Goal: Task Accomplishment & Management: Manage account settings

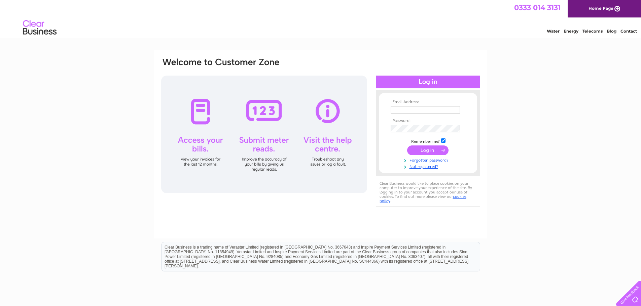
type input "durrantgarageservices@yahoo.com"
click at [429, 149] on input "submit" at bounding box center [427, 150] width 41 height 9
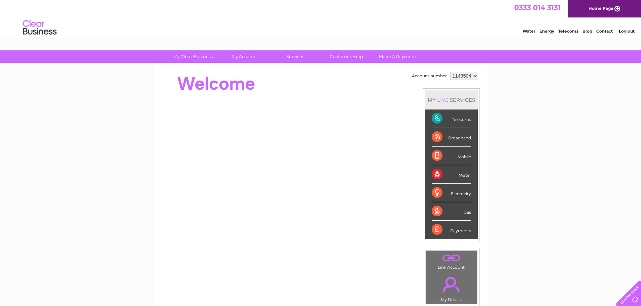
scroll to position [34, 0]
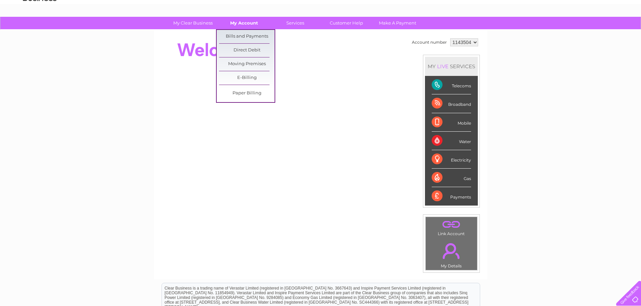
click at [238, 23] on link "My Account" at bounding box center [243, 23] width 55 height 12
click at [236, 36] on link "Bills and Payments" at bounding box center [246, 36] width 55 height 13
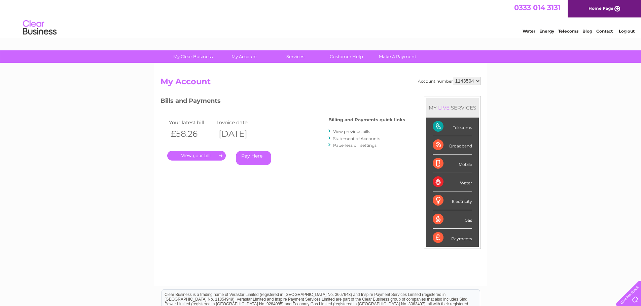
click at [195, 156] on link "." at bounding box center [196, 156] width 59 height 10
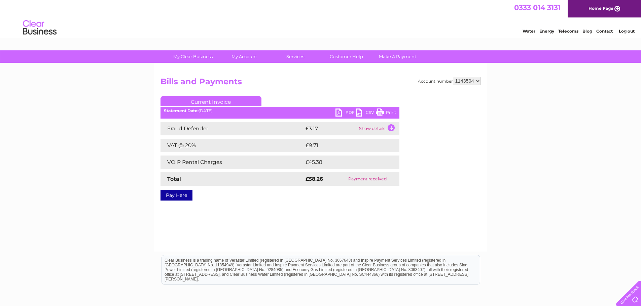
click at [351, 113] on link "PDF" at bounding box center [345, 114] width 20 height 10
click at [480, 82] on select "1143504" at bounding box center [467, 81] width 28 height 8
click at [477, 82] on select "1143504" at bounding box center [467, 81] width 28 height 8
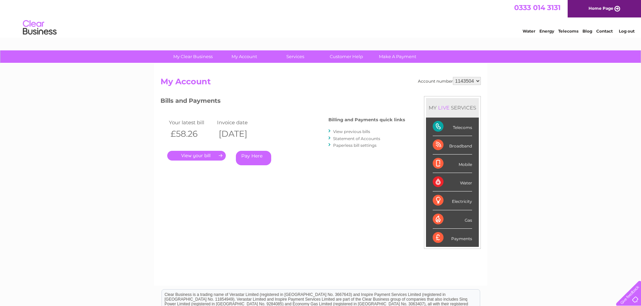
click at [351, 132] on link "View previous bills" at bounding box center [351, 131] width 37 height 5
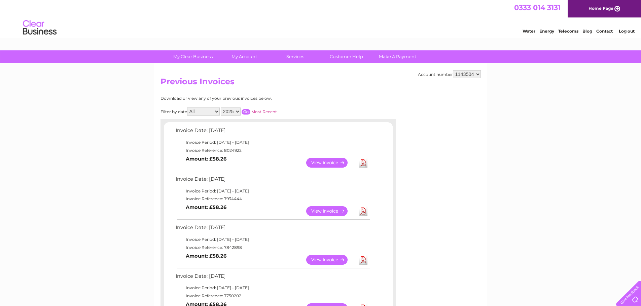
click at [318, 212] on link "View" at bounding box center [330, 211] width 49 height 10
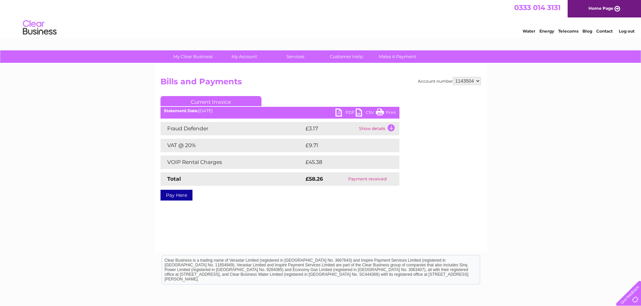
click at [349, 116] on link "PDF" at bounding box center [345, 114] width 20 height 10
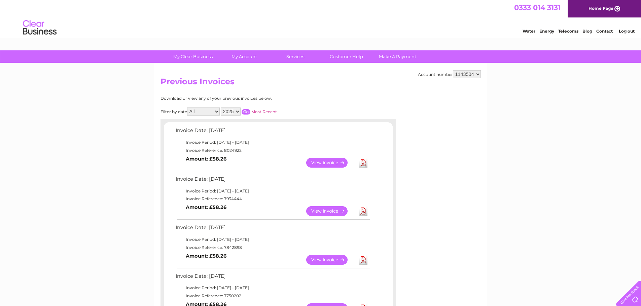
click at [346, 95] on div "Account number 1143504 Previous Invoices Download or view any of your previous …" at bounding box center [320, 305] width 333 height 483
click at [624, 30] on link "Log out" at bounding box center [626, 31] width 16 height 5
